Goal: Task Accomplishment & Management: Manage account settings

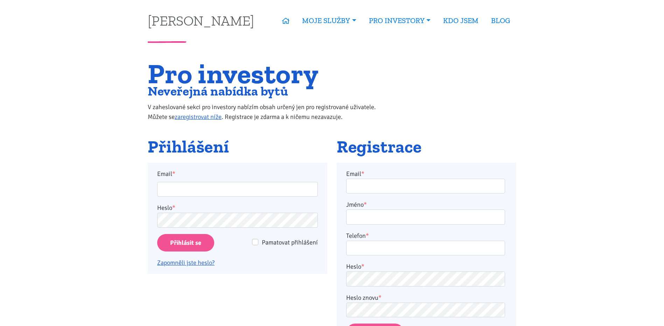
type input "[EMAIL_ADDRESS][PERSON_NAME][DOMAIN_NAME]"
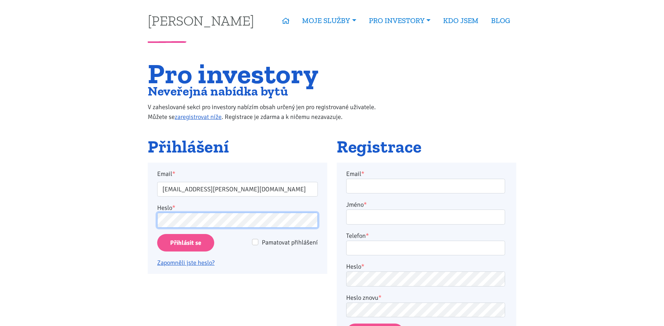
click at [157, 234] on input "Přihlásit se" at bounding box center [185, 243] width 57 height 18
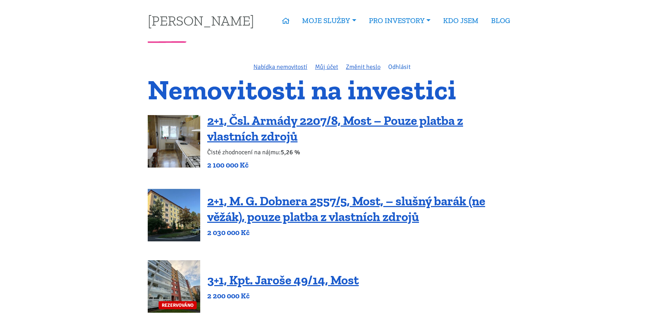
click at [394, 66] on link "Odhlásit" at bounding box center [399, 67] width 22 height 8
